Goal: Obtain resource: Obtain resource

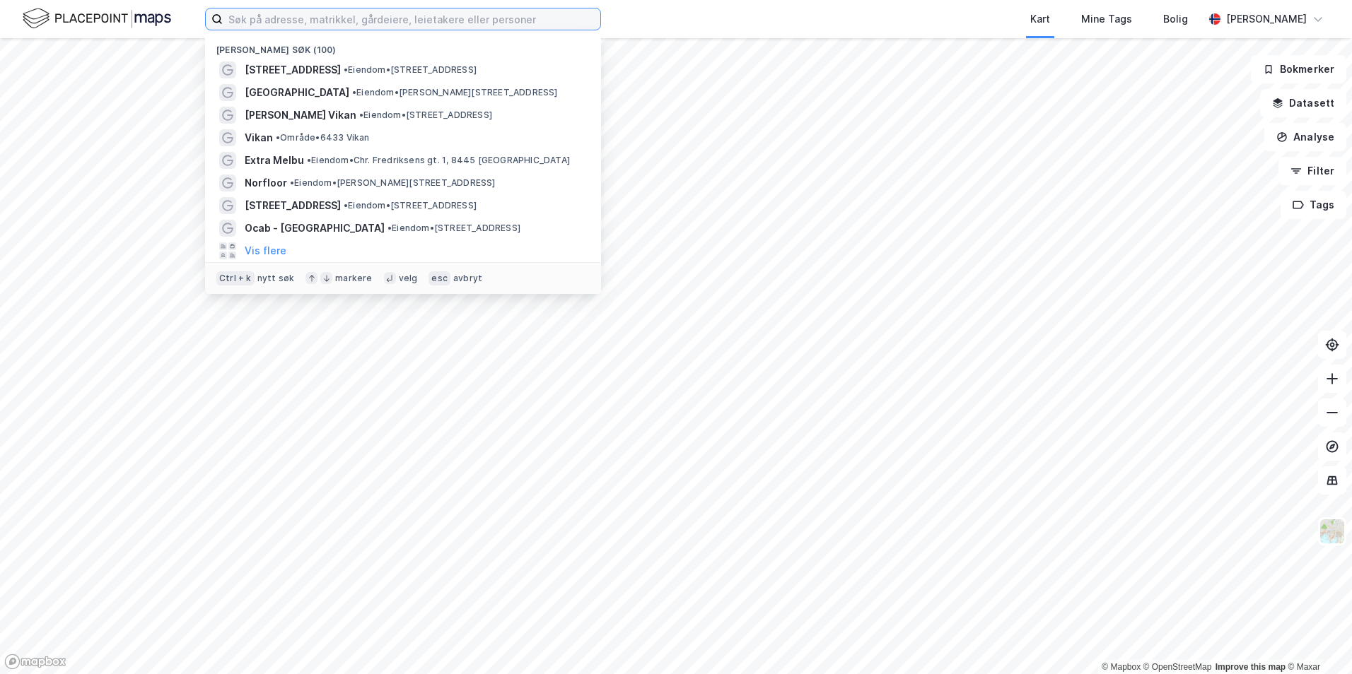
click at [421, 25] on input at bounding box center [411, 18] width 377 height 21
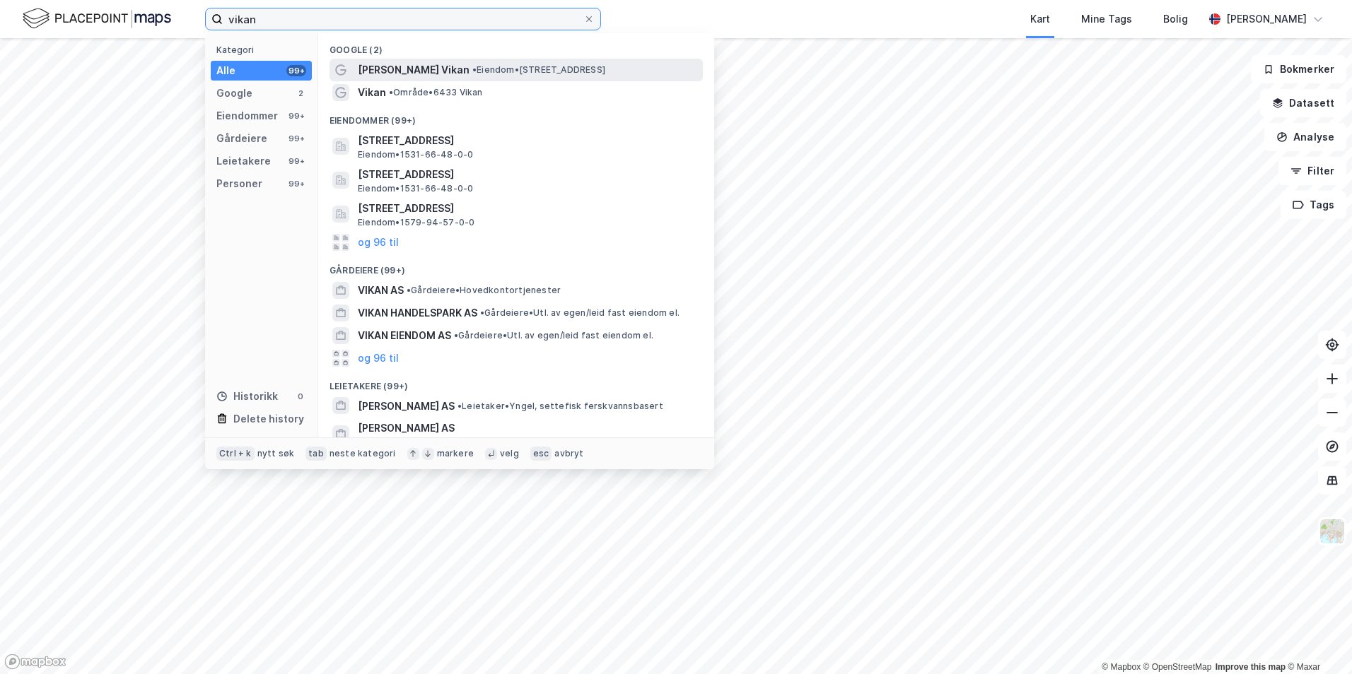
type input "vikan"
click at [402, 75] on span "[PERSON_NAME] Vikan" at bounding box center [414, 70] width 112 height 17
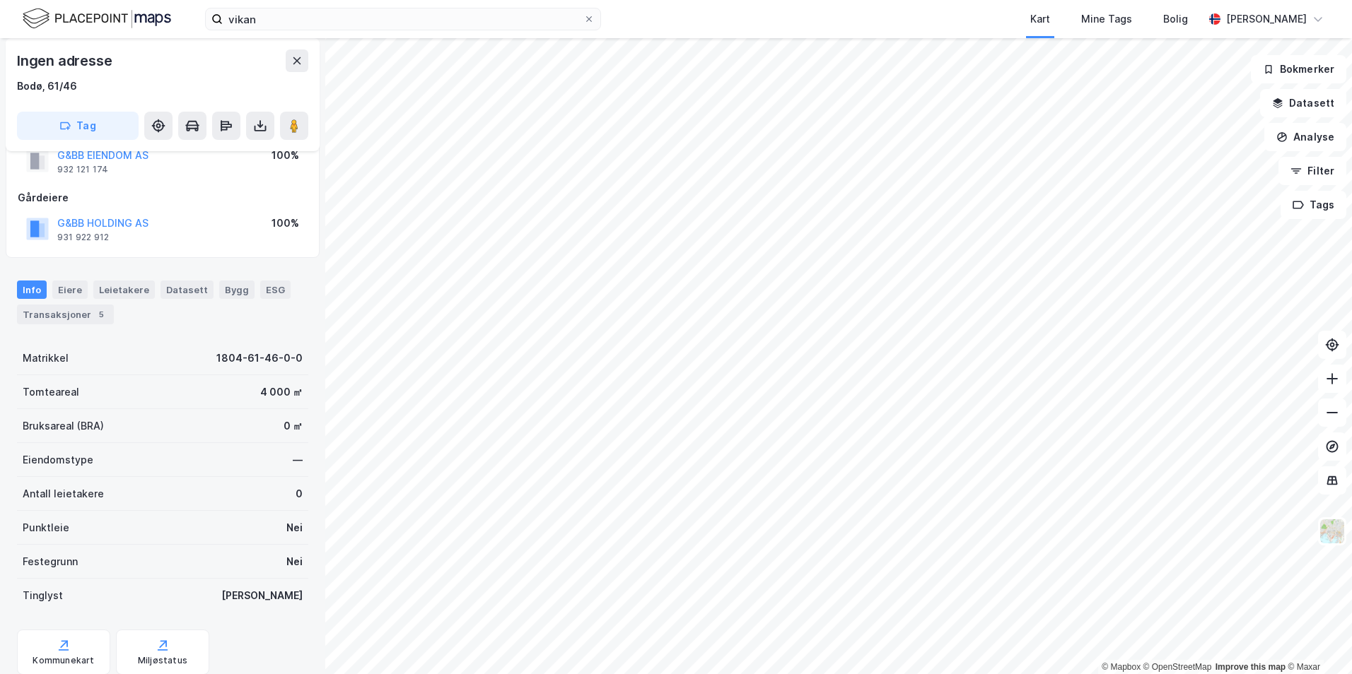
scroll to position [94, 0]
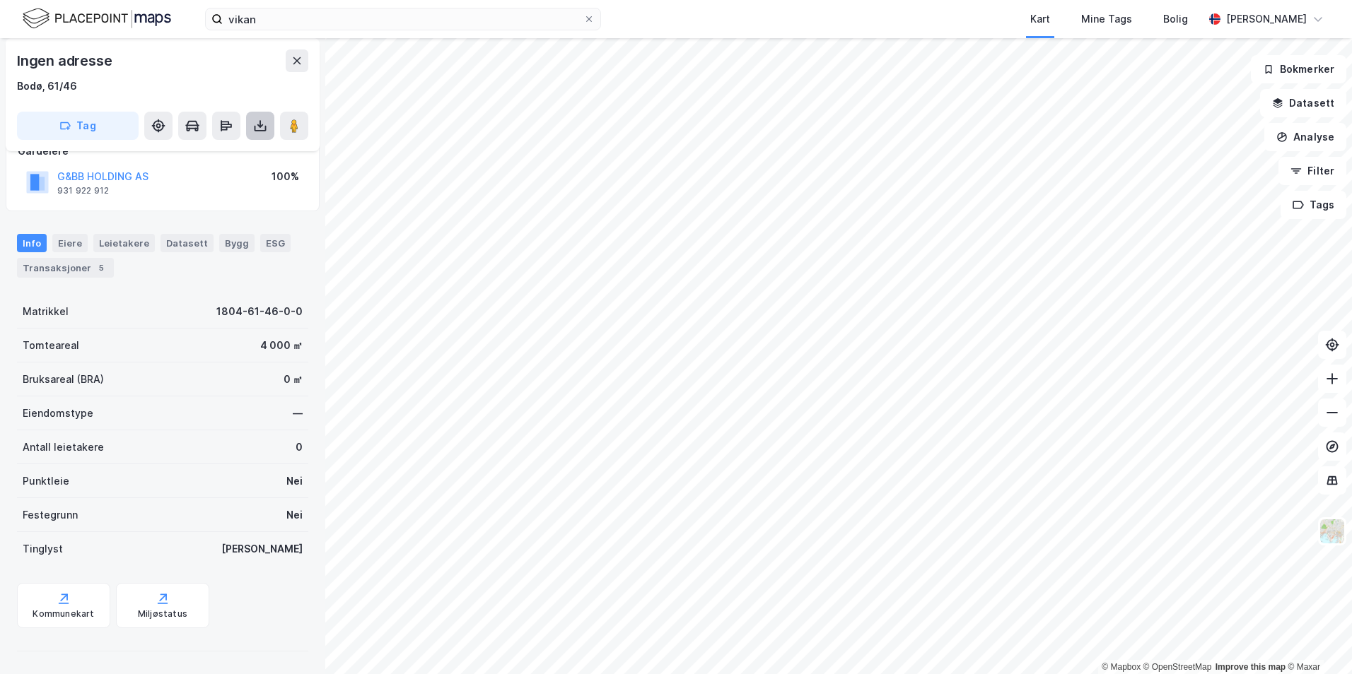
click at [253, 117] on button at bounding box center [260, 126] width 28 height 28
click at [217, 168] on div "Last ned matrikkelrapport" at bounding box center [199, 176] width 151 height 23
click at [66, 602] on icon at bounding box center [64, 599] width 14 height 14
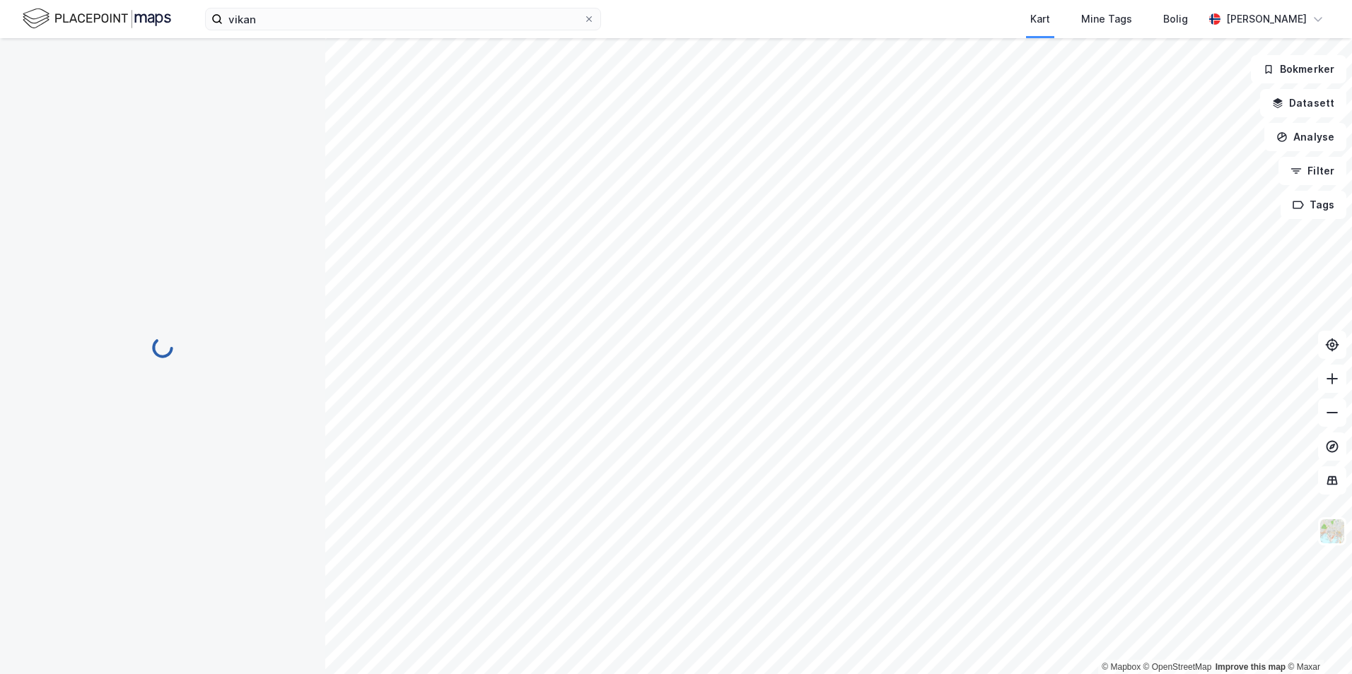
scroll to position [2, 0]
